Goal: Navigation & Orientation: Find specific page/section

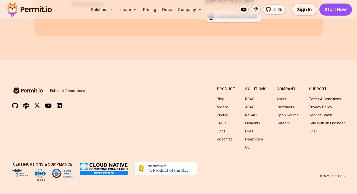
scroll to position [9360, 0]
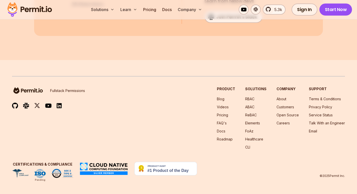
click at [45, 161] on div "Fullstack Permissions Product Blog Videos Pricing FAQ's Docs Roadmap Solutions …" at bounding box center [178, 127] width 333 height 102
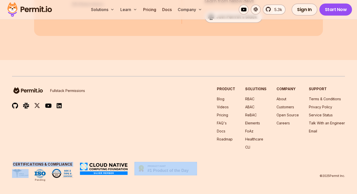
drag, startPoint x: 45, startPoint y: 161, endPoint x: 146, endPoint y: 173, distance: 102.0
click at [146, 173] on div "Fullstack Permissions Product Blog Videos Pricing FAQ's Docs Roadmap Solutions …" at bounding box center [178, 127] width 333 height 102
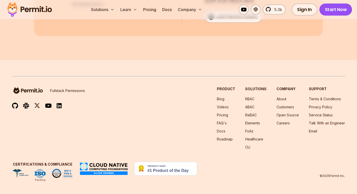
click at [113, 147] on div "Fullstack Permissions Product Blog Videos Pricing FAQ's Docs Roadmap Solutions …" at bounding box center [178, 117] width 333 height 63
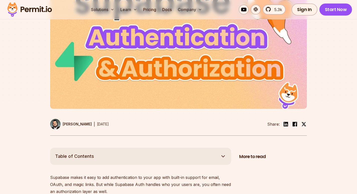
scroll to position [0, 0]
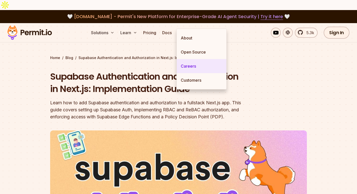
click at [190, 65] on link "Careers" at bounding box center [202, 66] width 50 height 14
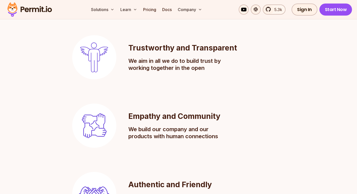
scroll to position [408, 0]
